Goal: Task Accomplishment & Management: Manage account settings

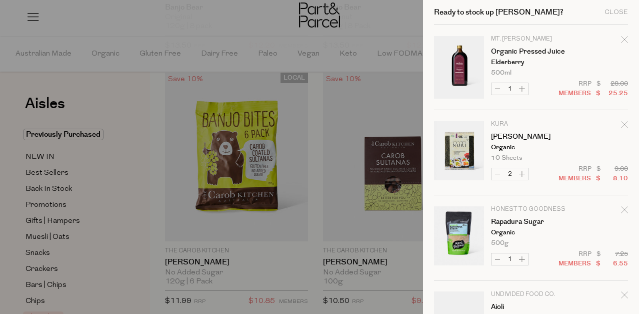
scroll to position [419, 0]
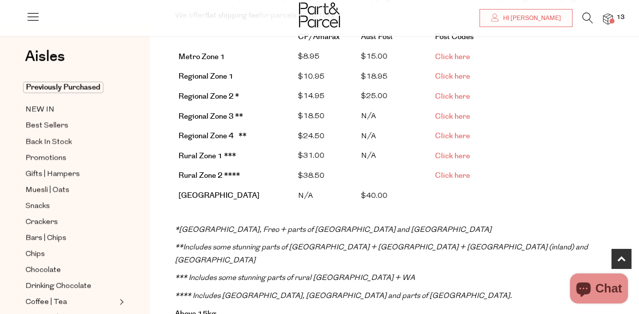
scroll to position [274, 0]
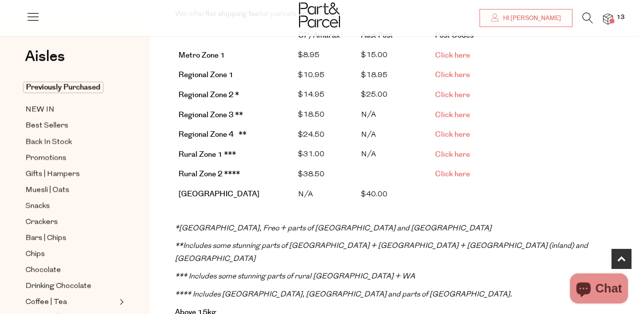
click at [445, 94] on span "Click here" at bounding box center [452, 95] width 35 height 11
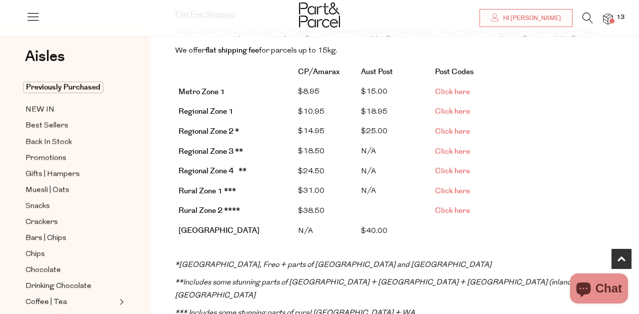
scroll to position [220, 0]
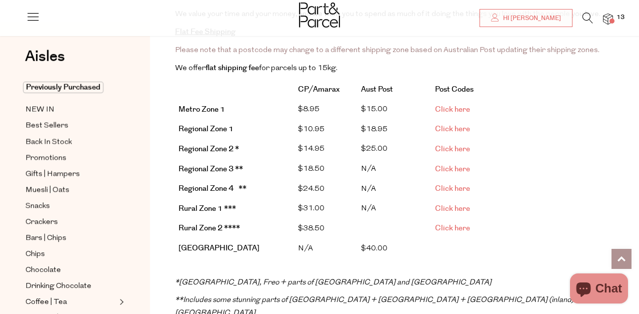
click at [622, 257] on link at bounding box center [622, 259] width 20 height 20
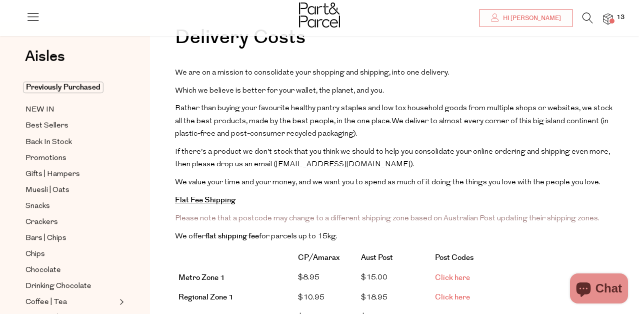
scroll to position [0, 0]
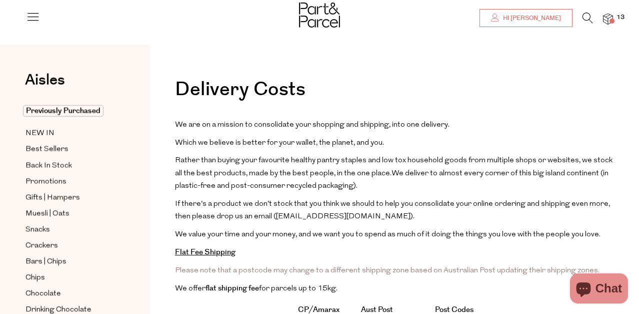
click at [537, 22] on span "Hi [PERSON_NAME]" at bounding box center [531, 18] width 61 height 9
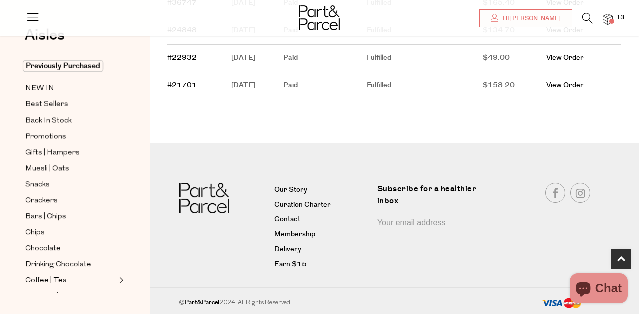
click at [299, 257] on li "Earn $15" at bounding box center [323, 264] width 96 height 15
click at [292, 264] on link "Earn $15" at bounding box center [323, 265] width 96 height 12
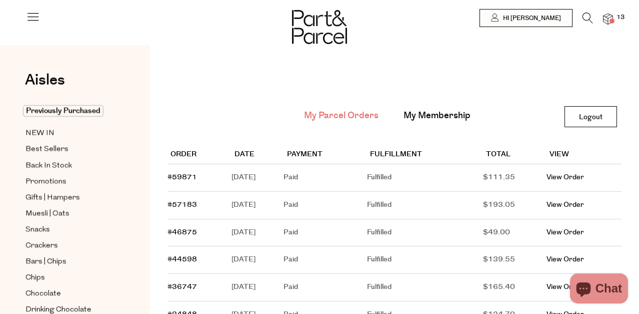
click at [609, 18] on img at bounding box center [608, 20] width 10 height 12
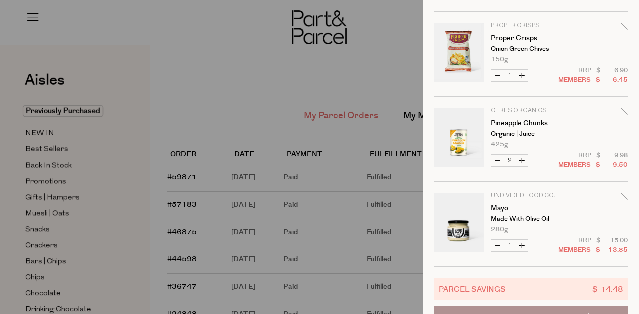
scroll to position [609, 0]
click at [496, 160] on button "Decrease Pineapple Chunks" at bounding box center [498, 160] width 12 height 12
type input "1"
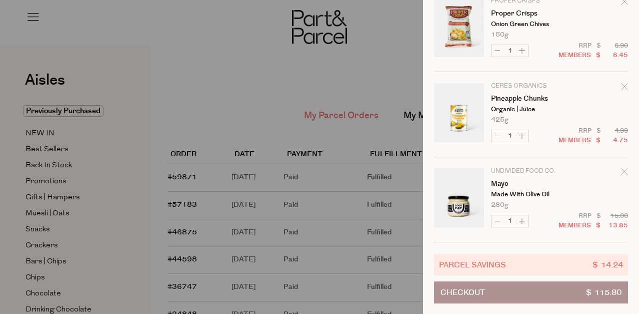
scroll to position [634, 0]
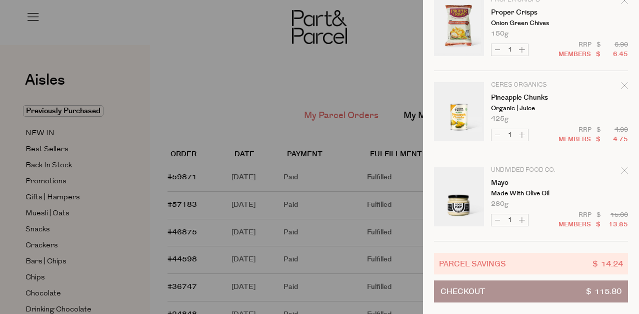
click at [624, 170] on icon "Remove Mayo" at bounding box center [624, 170] width 7 height 7
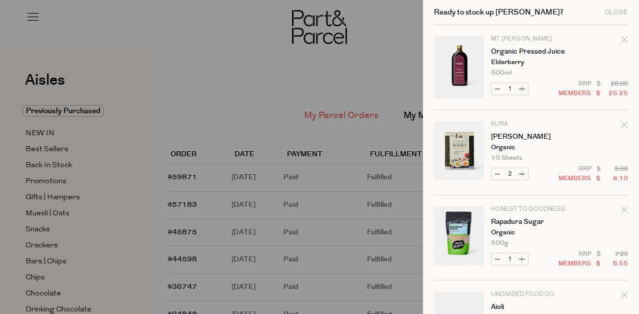
scroll to position [549, 0]
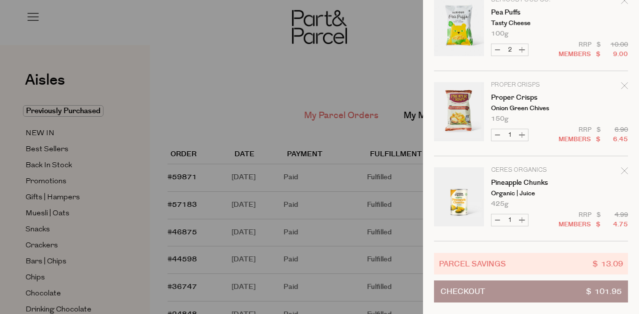
click at [539, 287] on button "Checkout $ 101.95" at bounding box center [531, 291] width 194 height 22
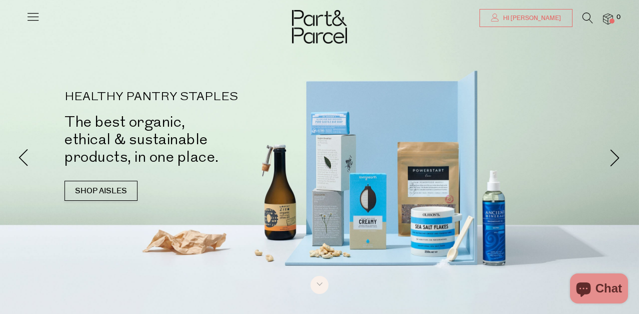
click at [543, 19] on span "Hi [PERSON_NAME]" at bounding box center [531, 18] width 61 height 9
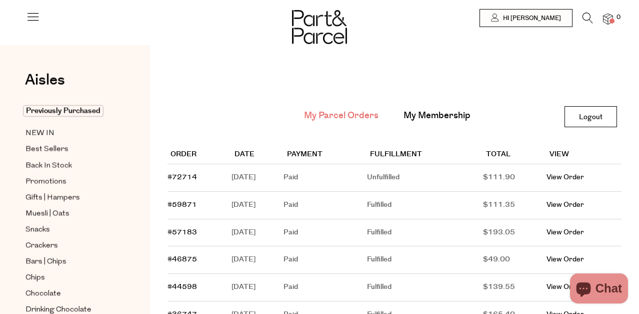
click at [431, 117] on link "My Membership" at bounding box center [437, 115] width 67 height 13
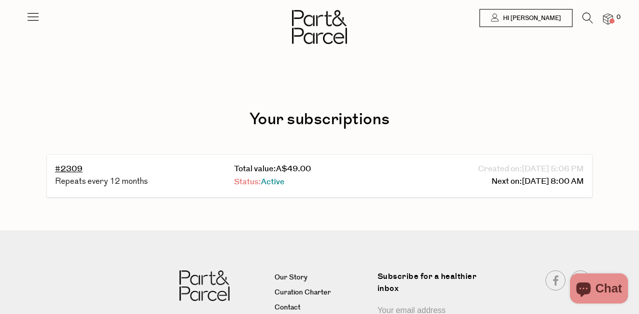
click at [246, 183] on link "Status: Active" at bounding box center [259, 182] width 51 height 12
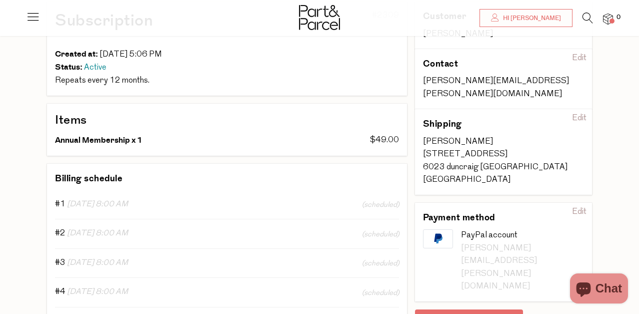
scroll to position [121, 0]
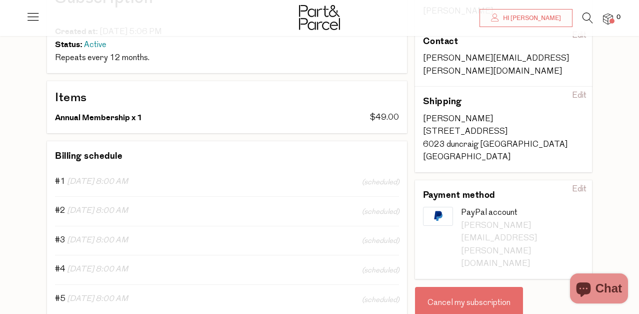
click at [460, 287] on div "Cancel my subscription" at bounding box center [469, 303] width 108 height 33
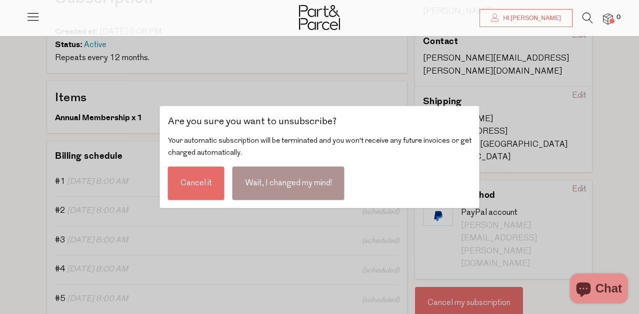
click at [190, 189] on div "Cancel it" at bounding box center [196, 184] width 57 height 34
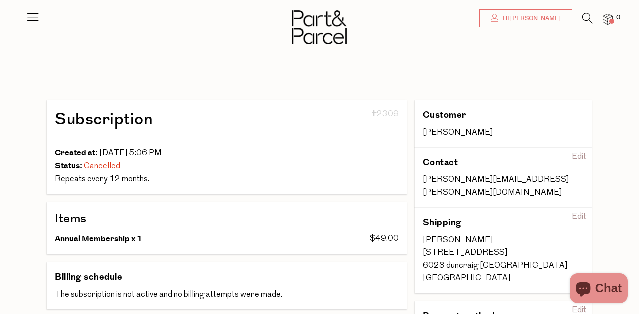
click at [564, 18] on link "Hi [PERSON_NAME]" at bounding box center [526, 18] width 93 height 18
